Goal: Task Accomplishment & Management: Manage account settings

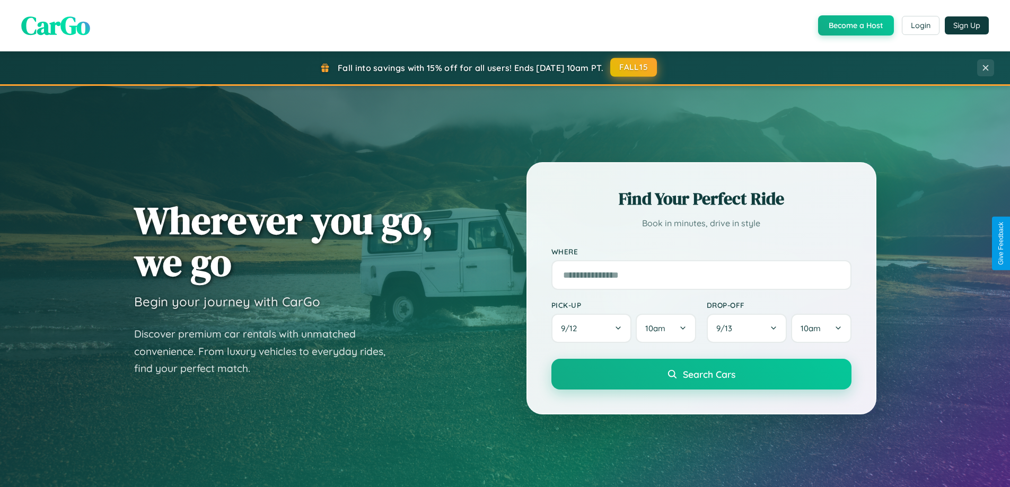
click at [634, 67] on button "FALL15" at bounding box center [634, 67] width 47 height 19
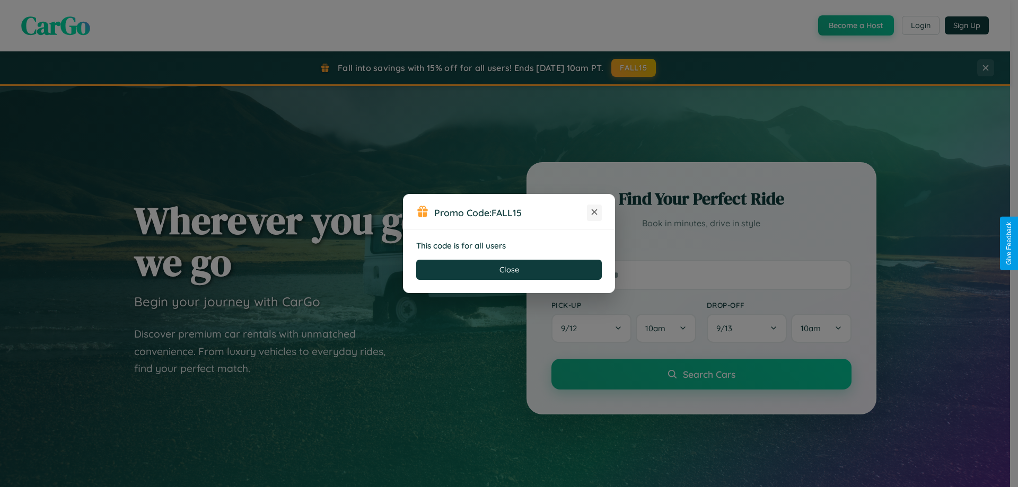
click at [595, 213] on icon at bounding box center [594, 212] width 11 height 11
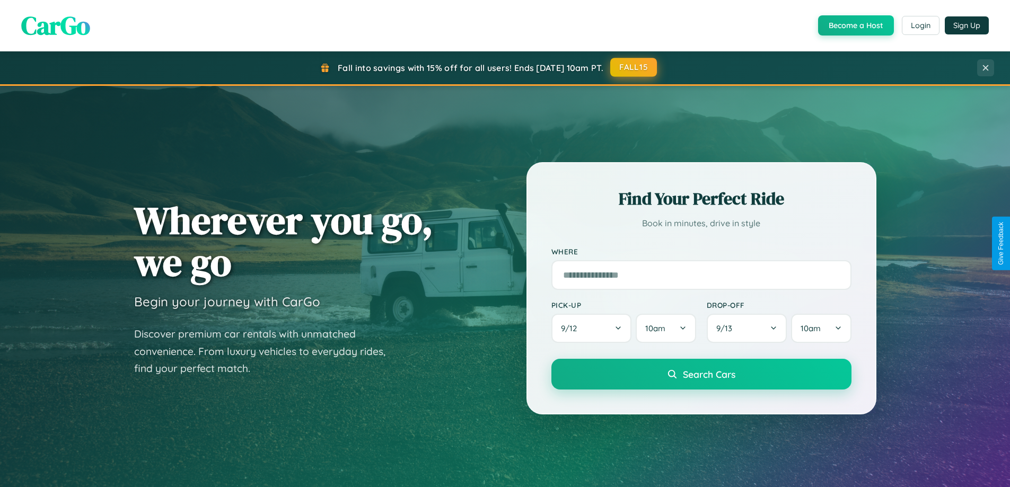
click at [634, 67] on button "FALL15" at bounding box center [634, 67] width 47 height 19
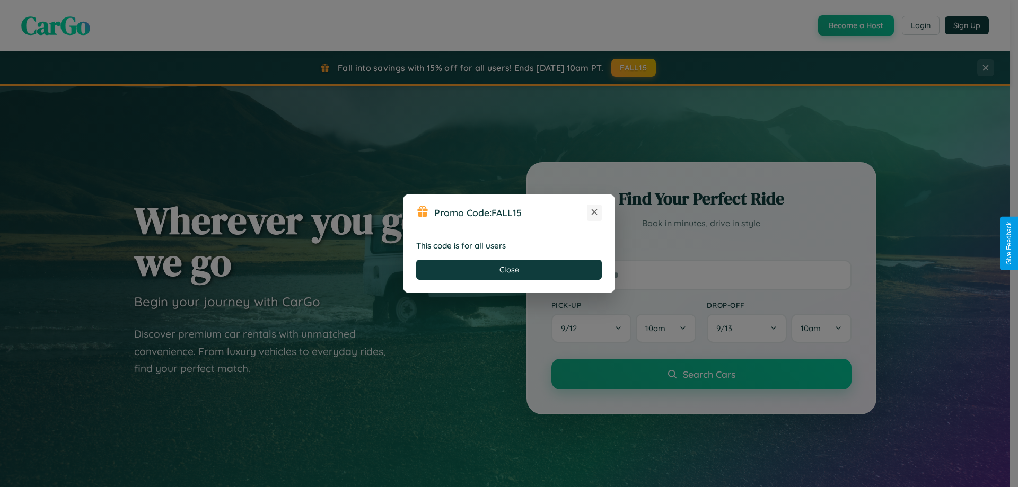
click at [595, 213] on icon at bounding box center [594, 212] width 11 height 11
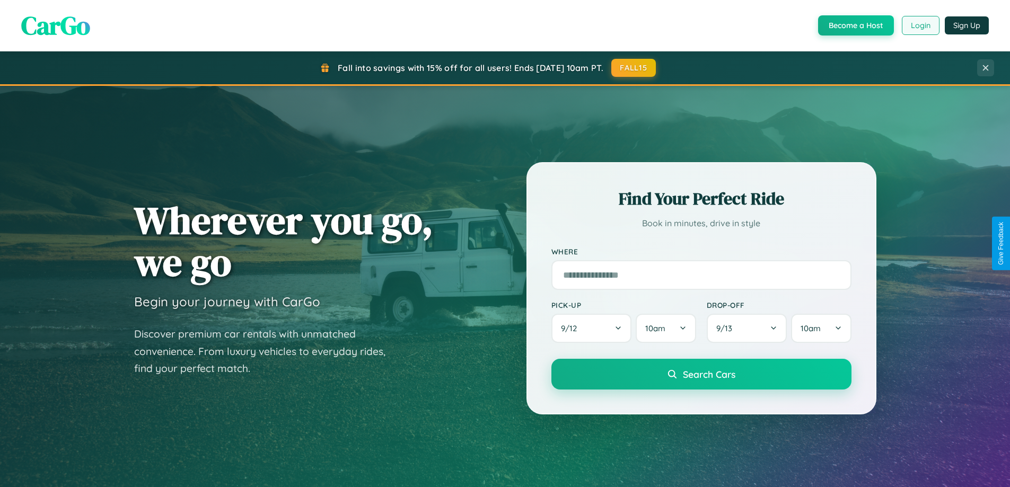
click at [920, 25] on button "Login" at bounding box center [921, 25] width 38 height 19
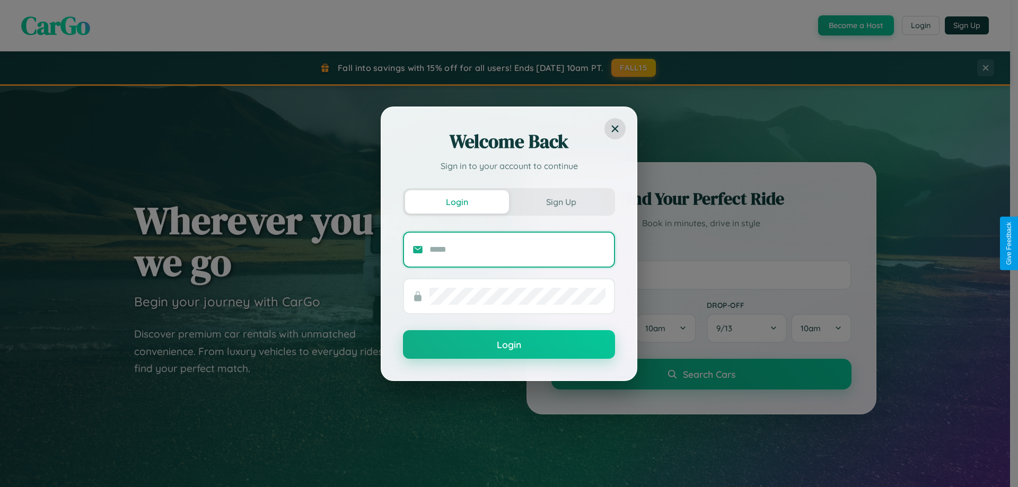
click at [518, 249] on input "text" at bounding box center [518, 249] width 176 height 17
type input "**********"
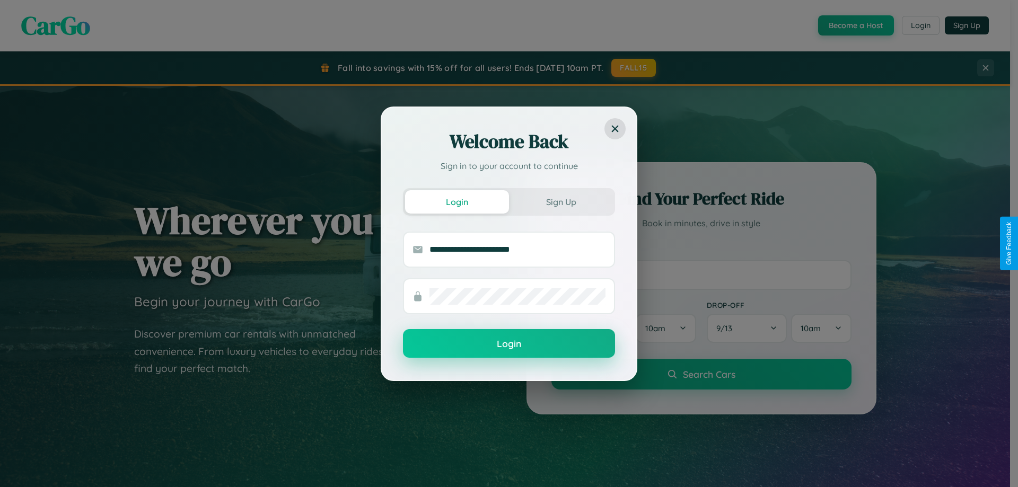
click at [509, 344] on button "Login" at bounding box center [509, 343] width 212 height 29
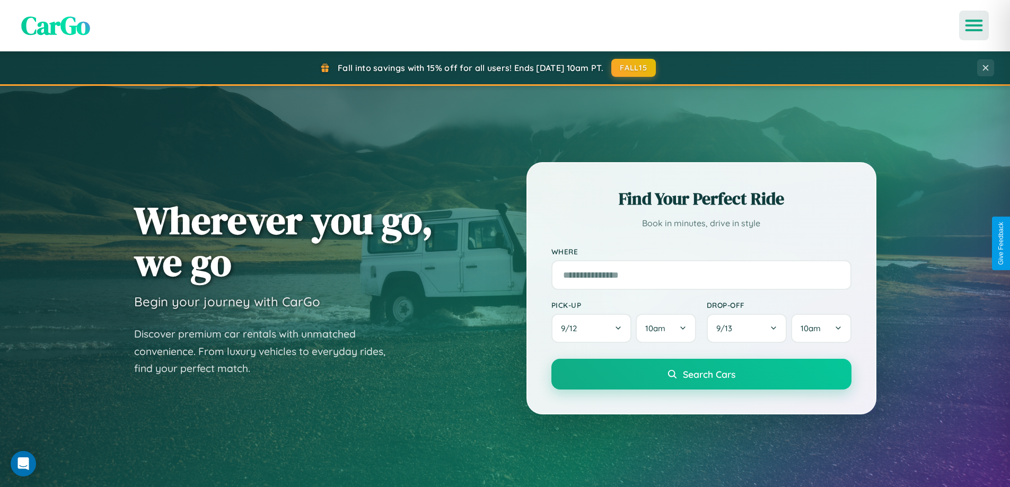
click at [974, 25] on icon "Open menu" at bounding box center [974, 26] width 15 height 10
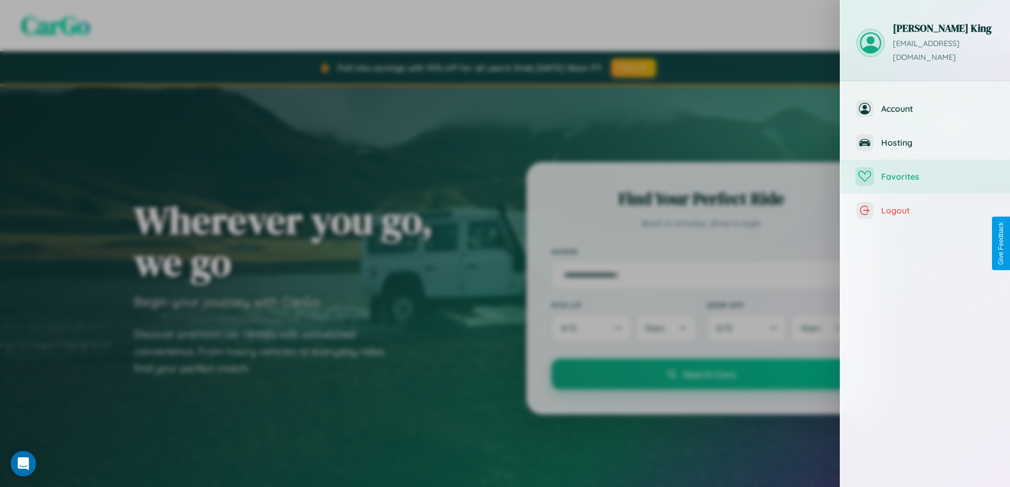
click at [926, 171] on span "Favorites" at bounding box center [938, 176] width 113 height 11
